Goal: Find specific page/section: Find specific page/section

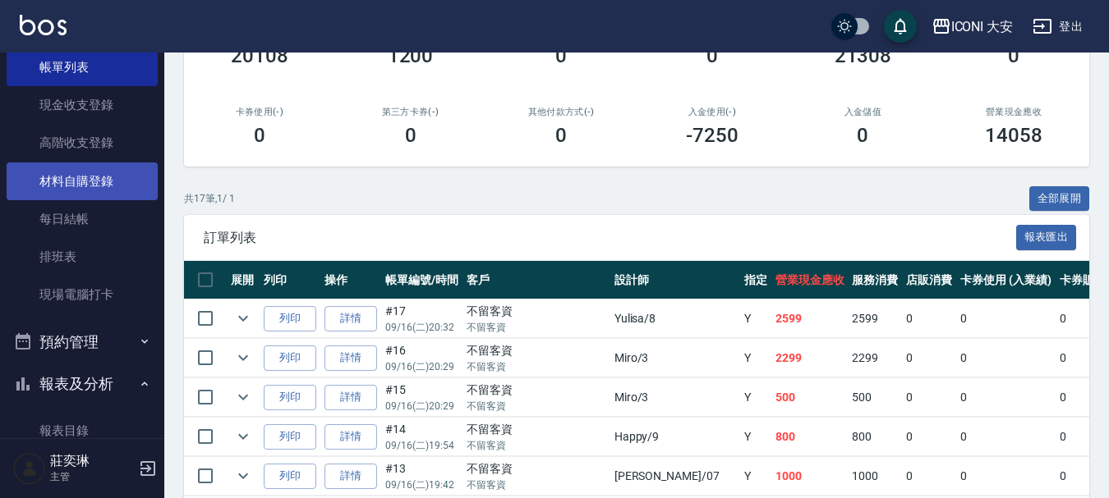
scroll to position [246, 0]
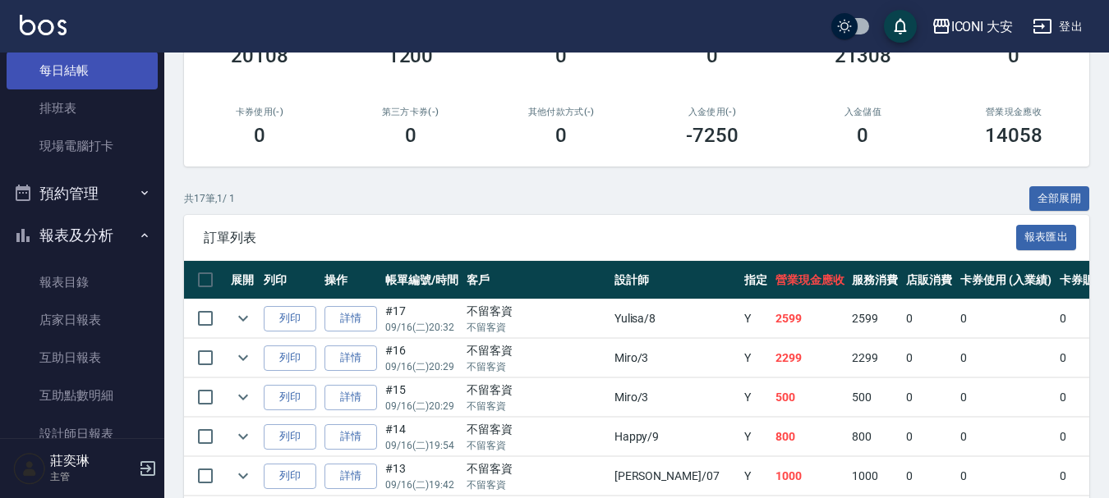
click at [102, 71] on link "每日結帳" at bounding box center [82, 71] width 151 height 38
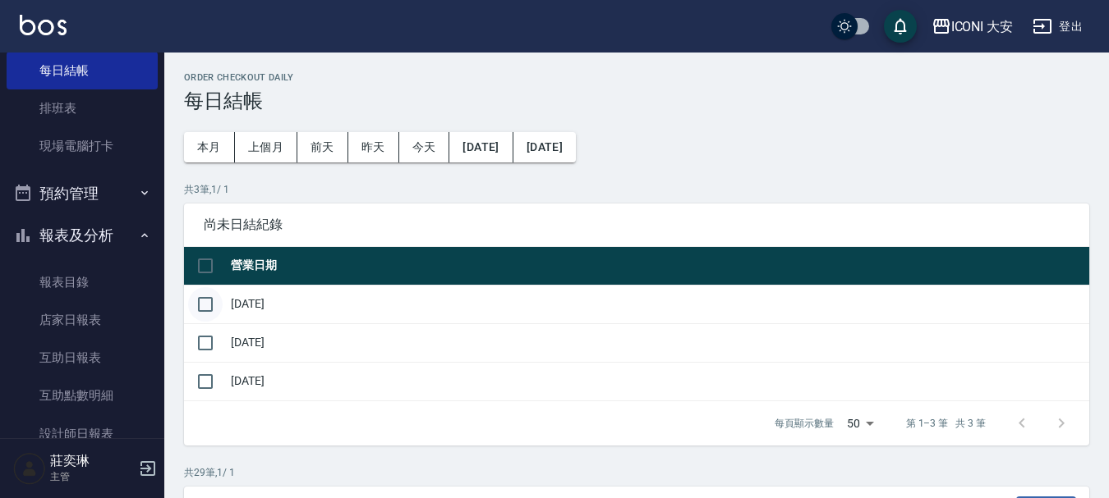
click at [201, 300] on input "checkbox" at bounding box center [205, 304] width 34 height 34
checkbox input "true"
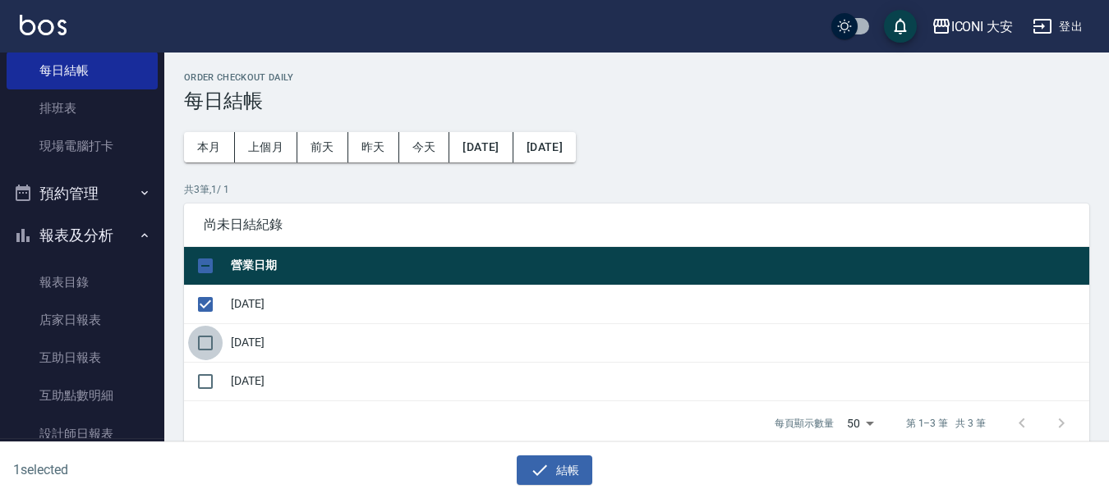
drag, startPoint x: 204, startPoint y: 346, endPoint x: 204, endPoint y: 383, distance: 37.0
click at [204, 347] on input "checkbox" at bounding box center [205, 343] width 34 height 34
checkbox input "true"
click at [198, 384] on input "checkbox" at bounding box center [205, 382] width 34 height 34
checkbox input "true"
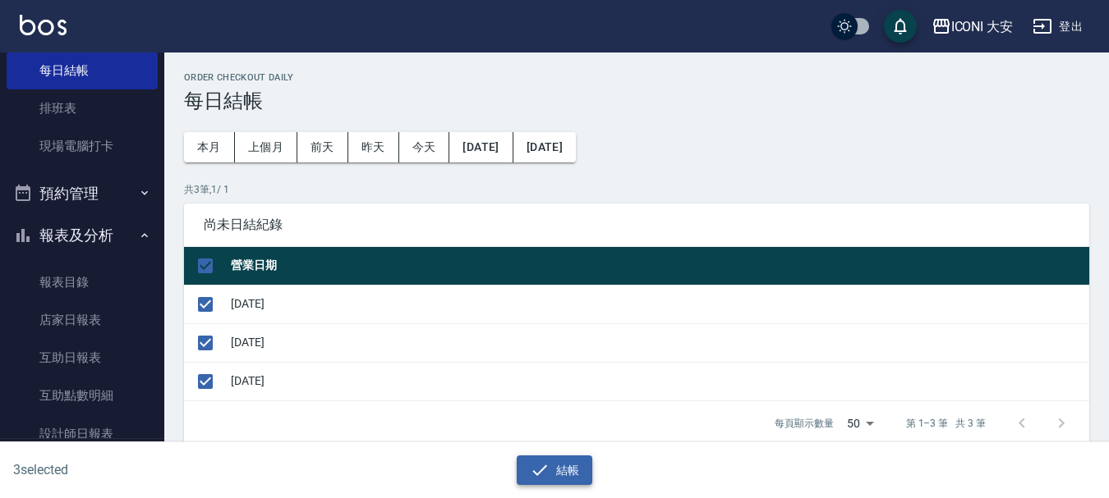
click at [545, 471] on icon "button" at bounding box center [540, 471] width 20 height 20
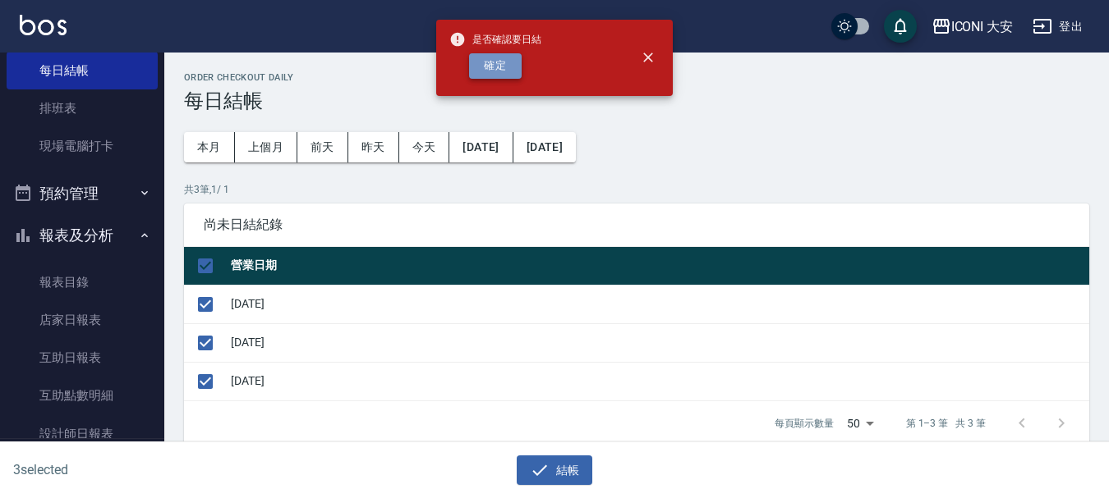
click at [502, 59] on button "確定" at bounding box center [495, 65] width 53 height 25
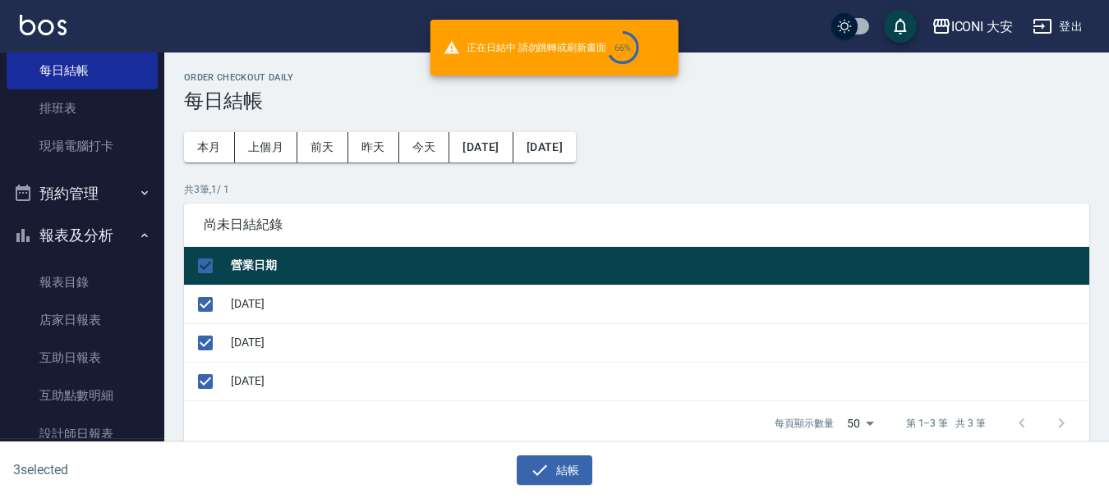
checkbox input "false"
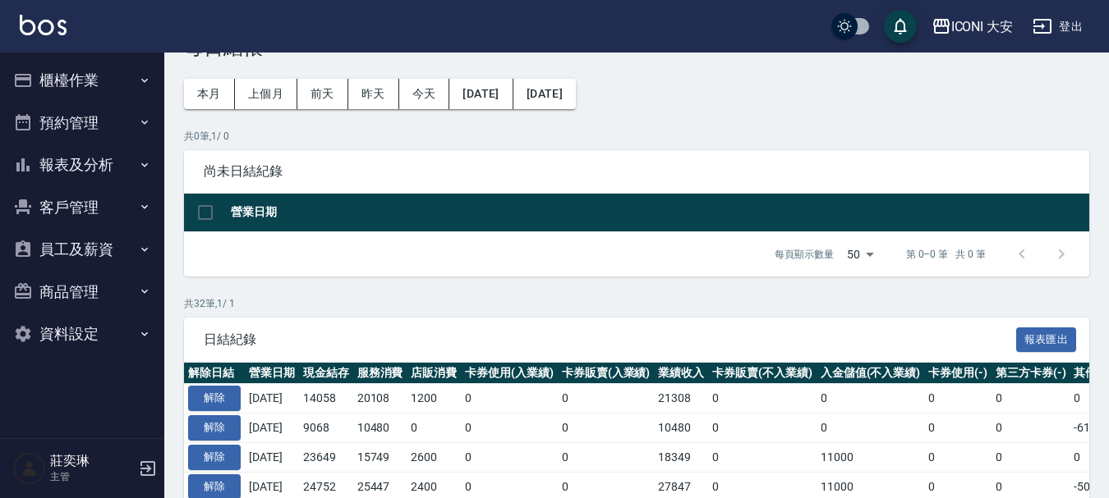
scroll to position [82, 0]
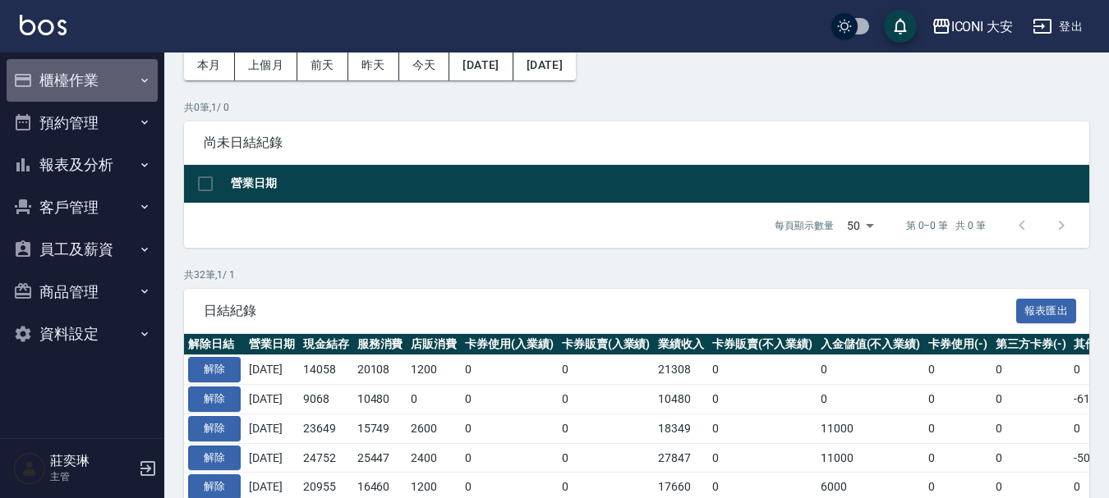
click at [53, 74] on button "櫃檯作業" at bounding box center [82, 80] width 151 height 43
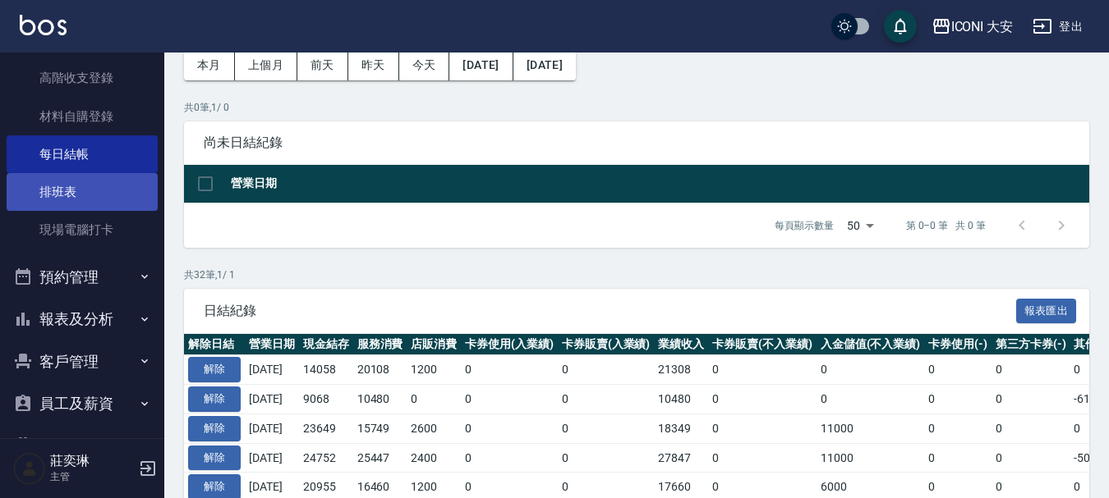
scroll to position [164, 0]
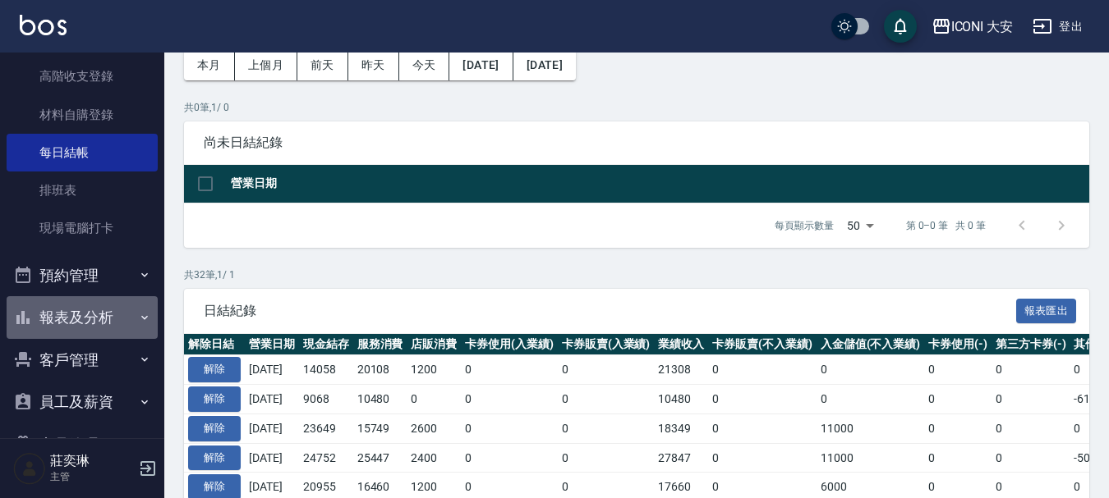
click at [86, 316] on button "報表及分析" at bounding box center [82, 317] width 151 height 43
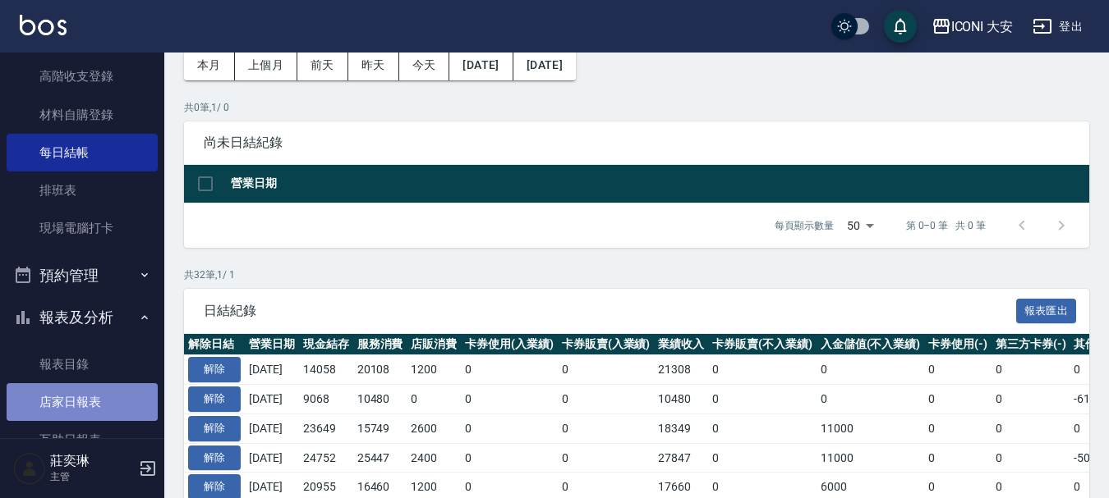
click at [85, 396] on link "店家日報表" at bounding box center [82, 403] width 151 height 38
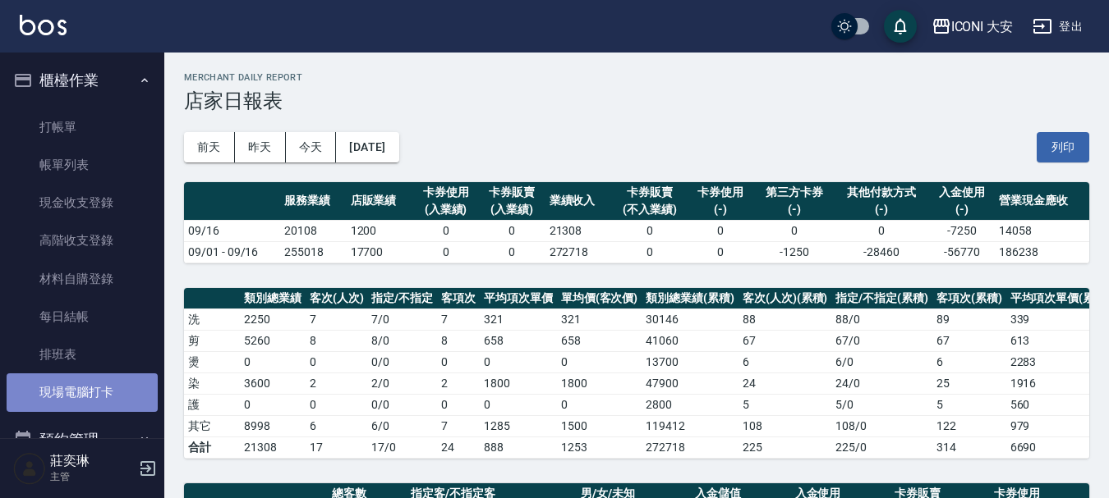
drag, startPoint x: 100, startPoint y: 392, endPoint x: 131, endPoint y: 389, distance: 31.3
click at [101, 392] on link "現場電腦打卡" at bounding box center [82, 393] width 151 height 38
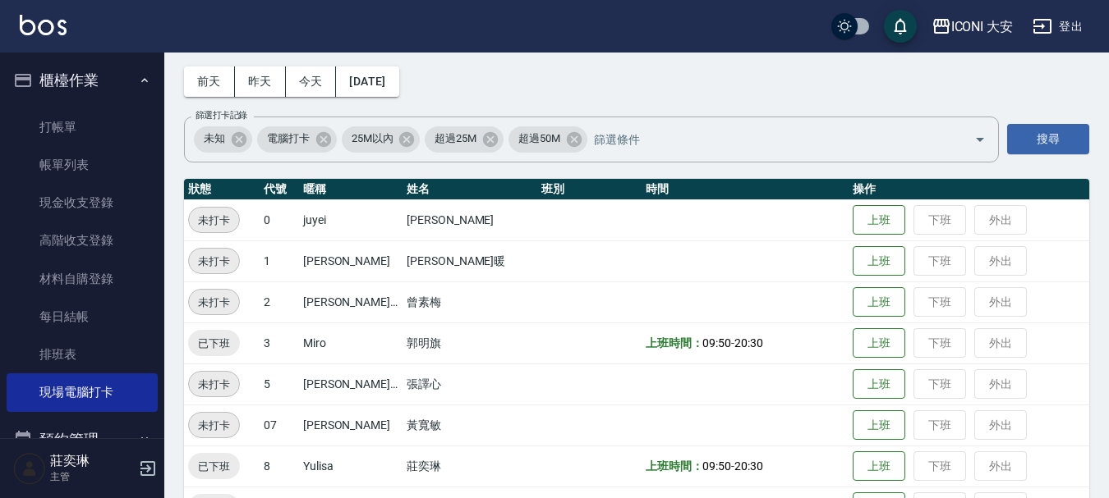
scroll to position [116, 0]
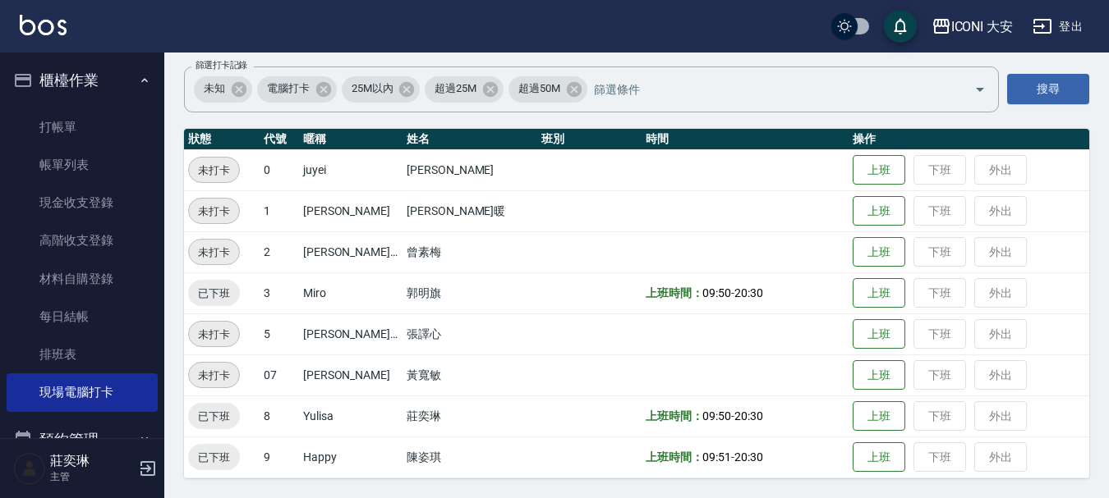
click at [928, 290] on td "上班 下班 外出" at bounding box center [968, 293] width 241 height 41
